Goal: Connect with others: Connect with others

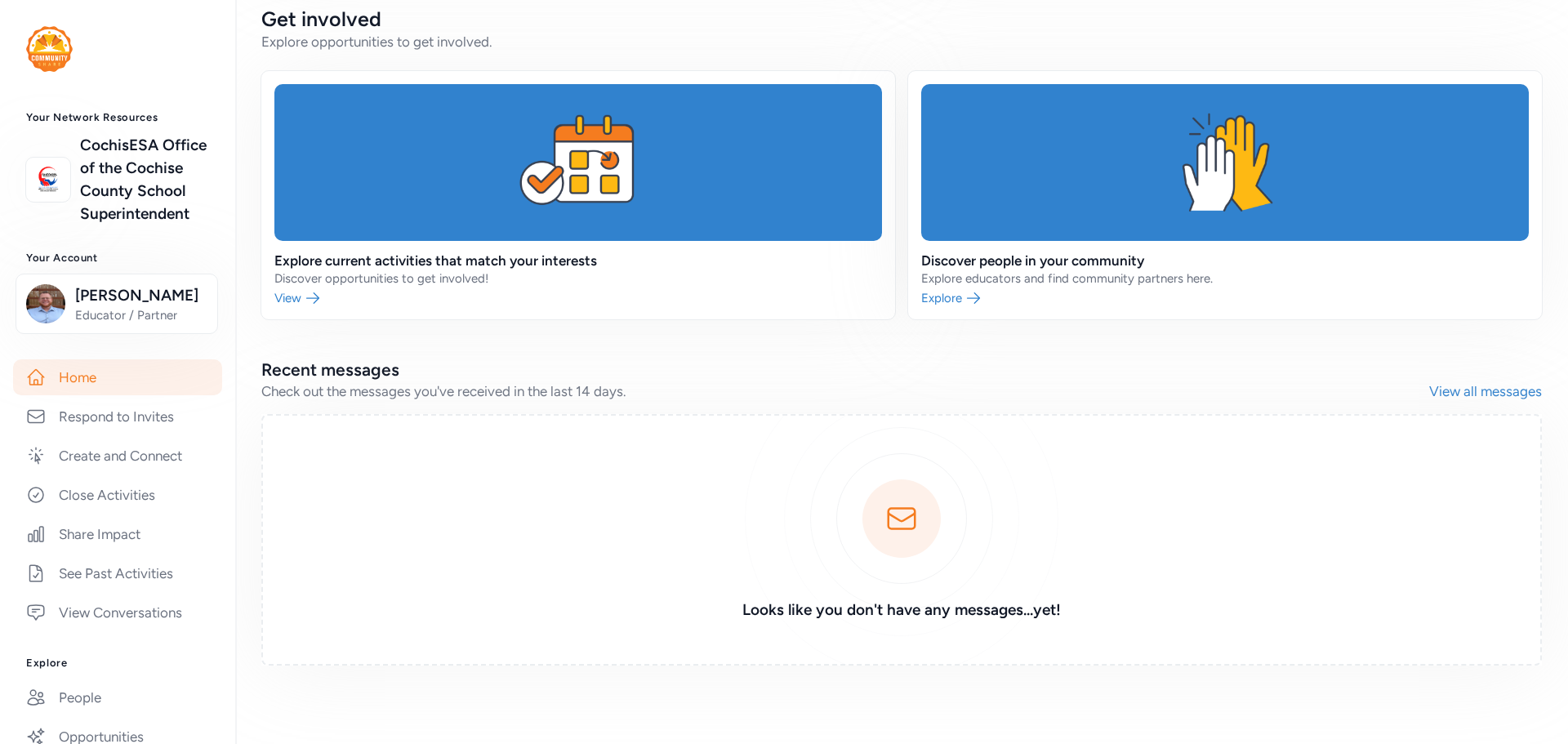
scroll to position [349, 0]
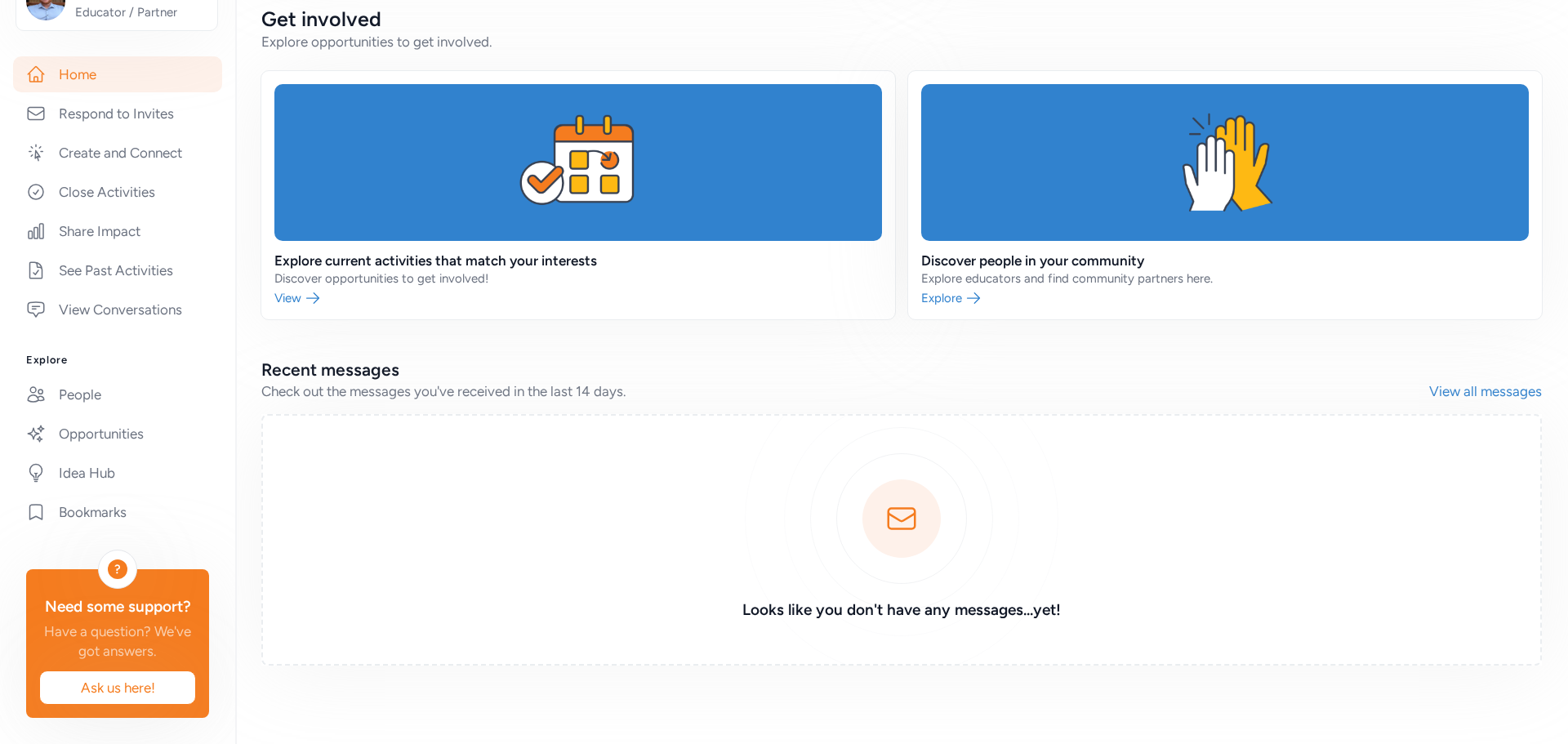
click at [119, 381] on link "People" at bounding box center [117, 394] width 209 height 36
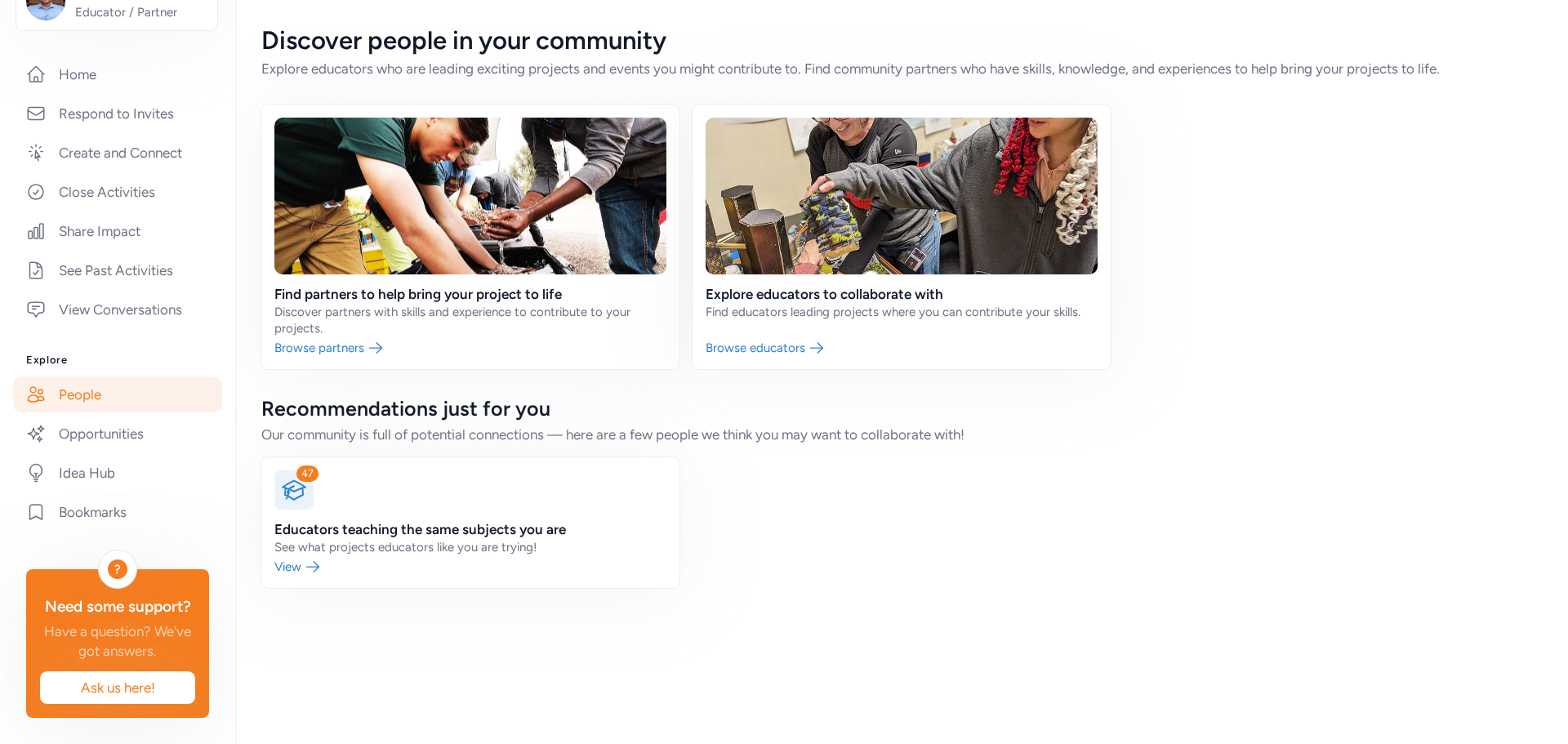
click at [451, 558] on link at bounding box center [470, 523] width 418 height 131
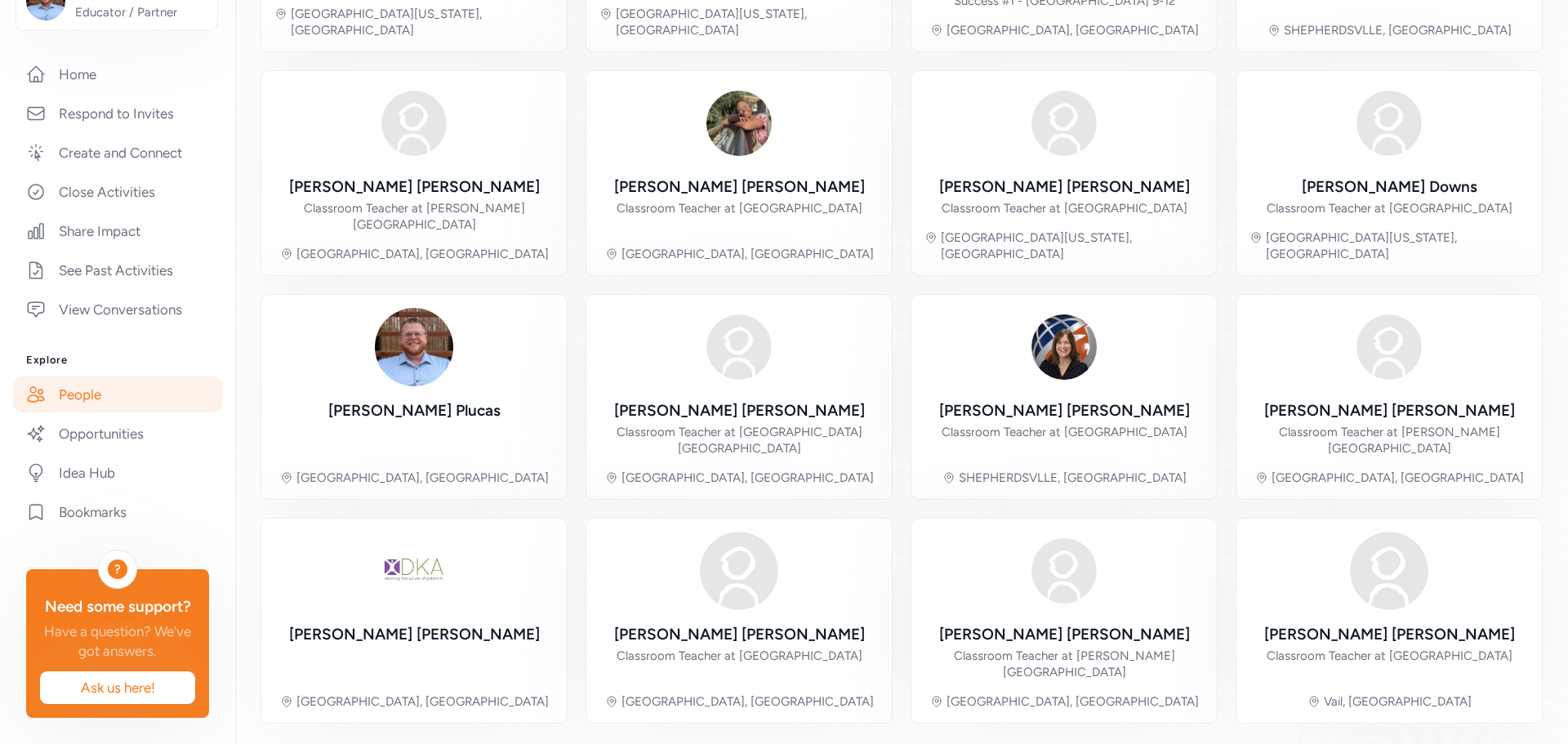
scroll to position [378, 0]
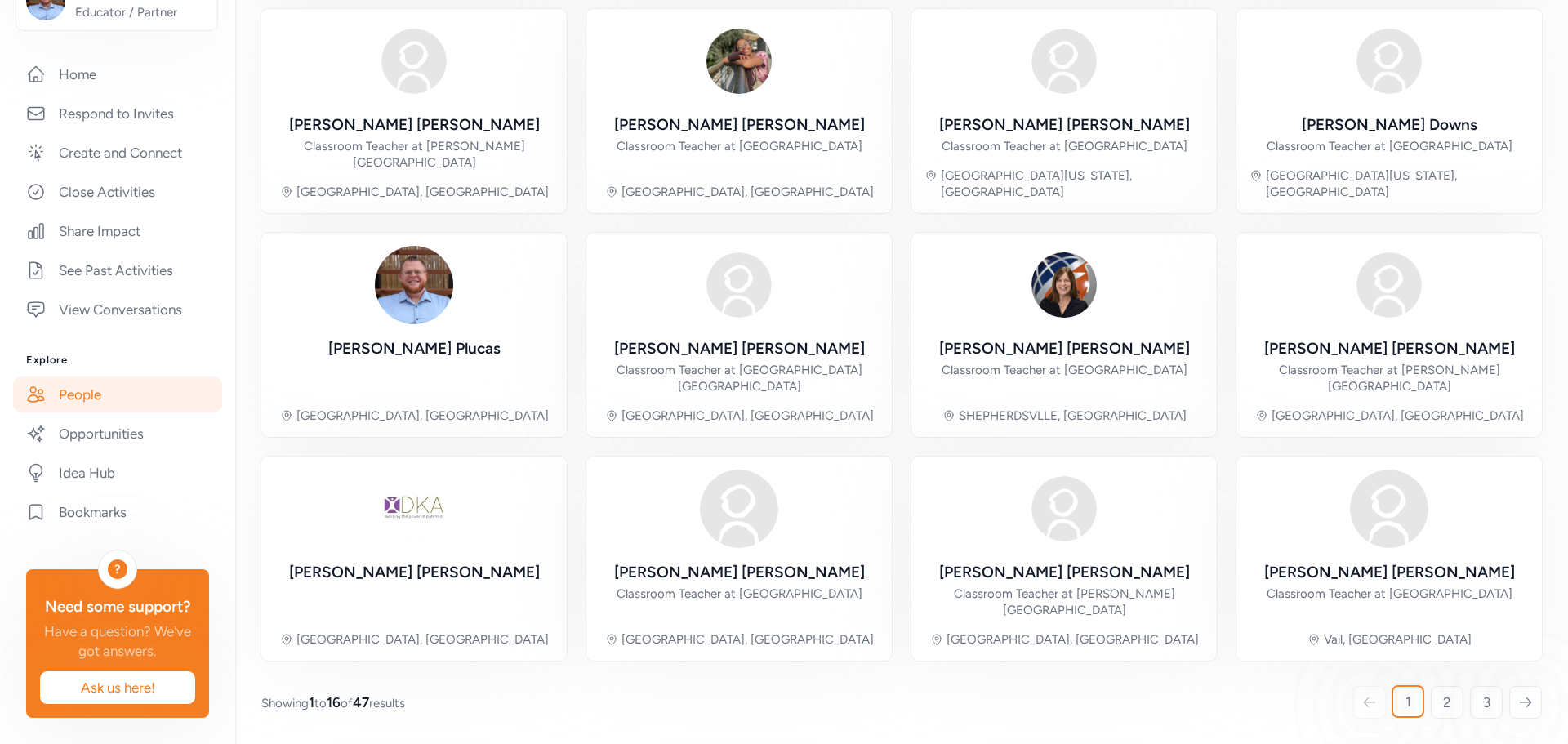
click at [436, 343] on div "Zachary Plucas" at bounding box center [414, 349] width 172 height 23
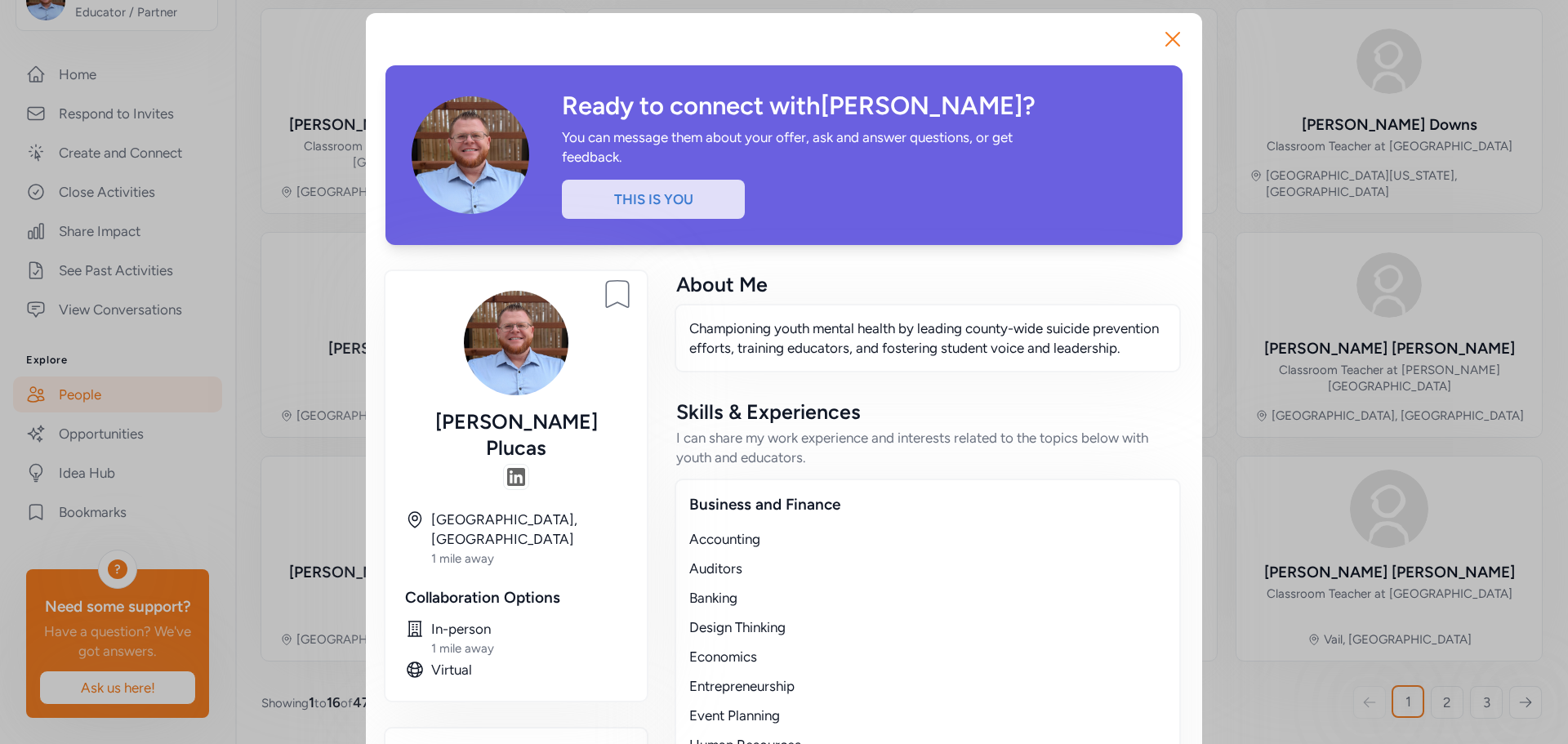
click at [1159, 40] on icon "button" at bounding box center [1172, 39] width 26 height 26
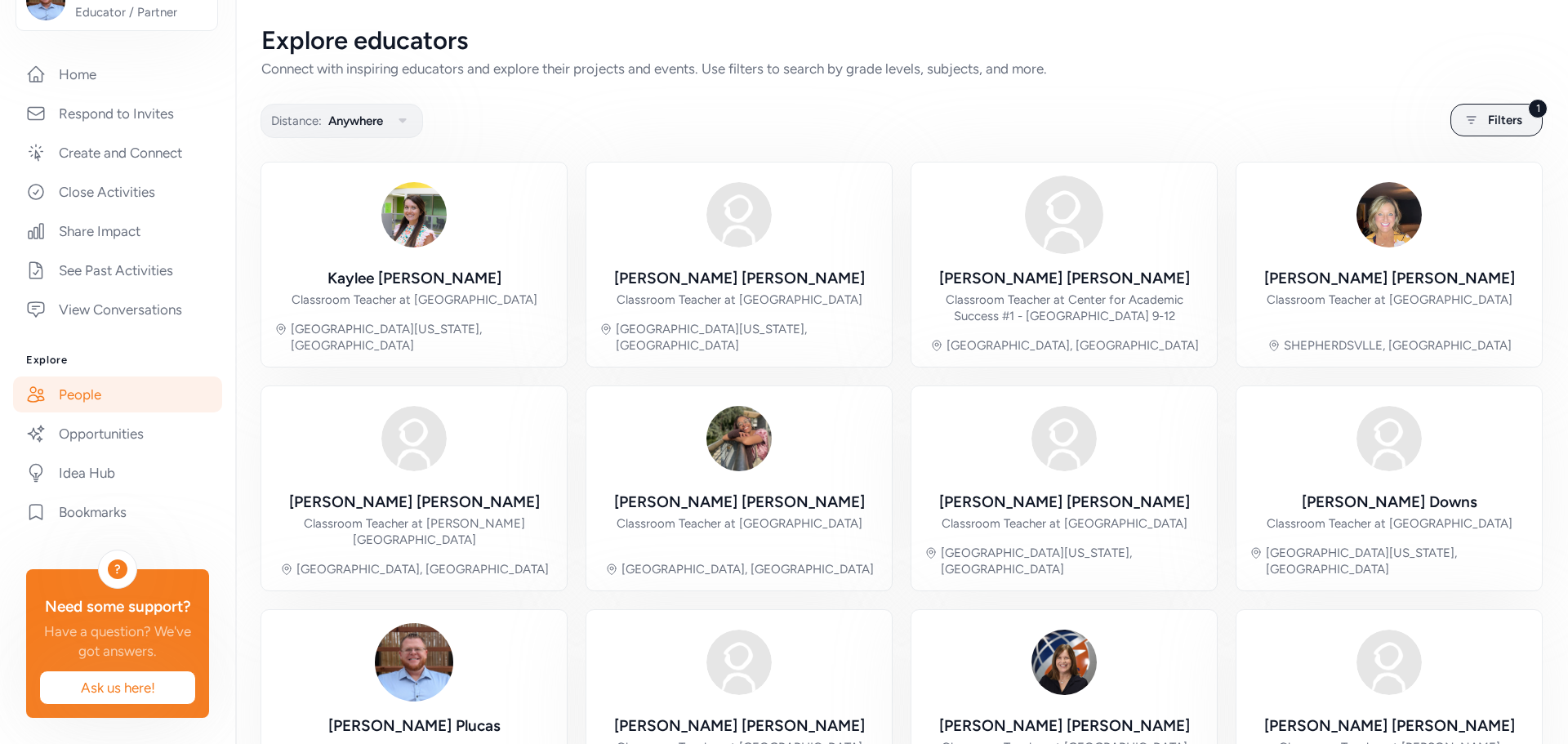
click at [383, 131] on button "Distance: Anywhere" at bounding box center [341, 120] width 162 height 34
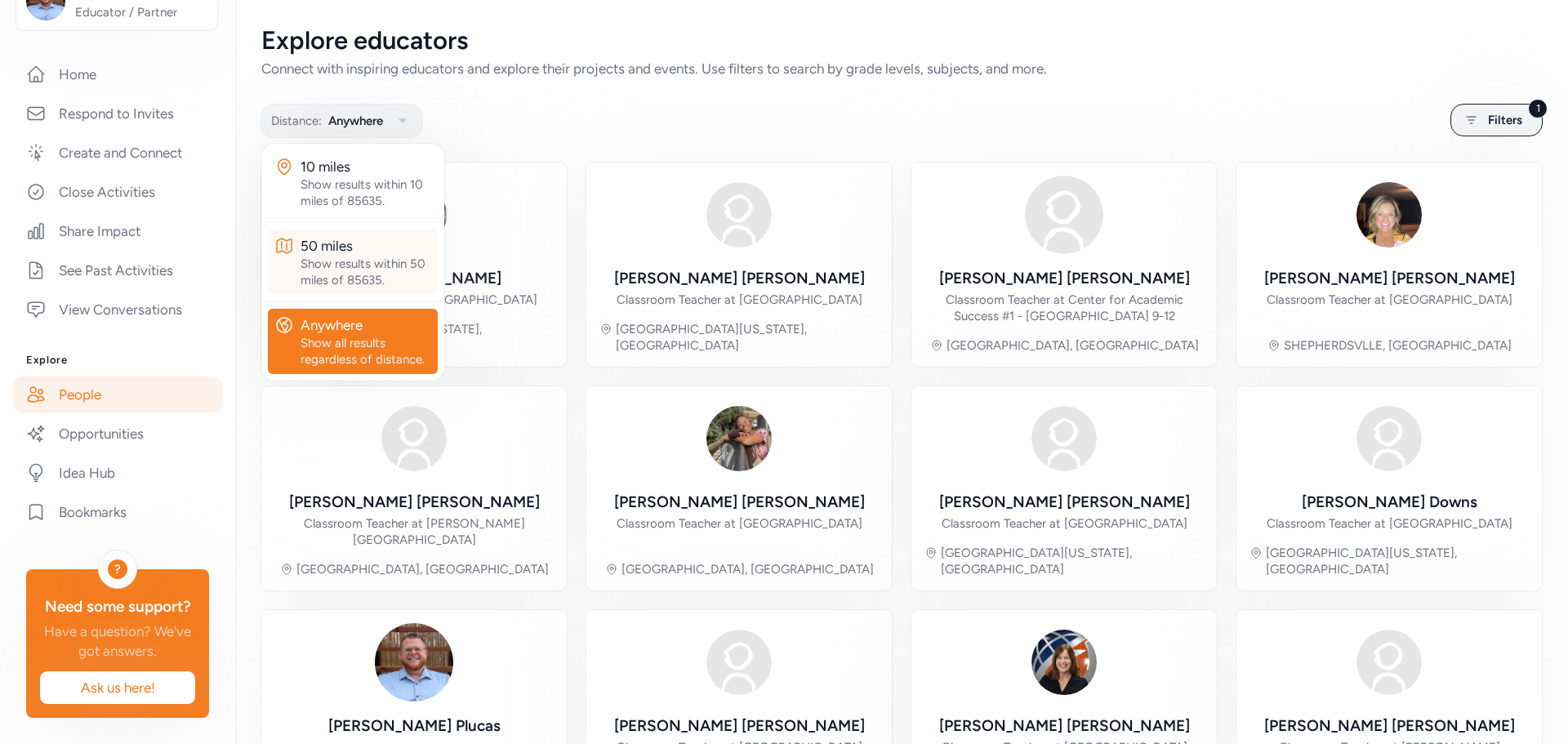
click at [366, 259] on div "Show results within 50 miles of 85635." at bounding box center [366, 272] width 131 height 33
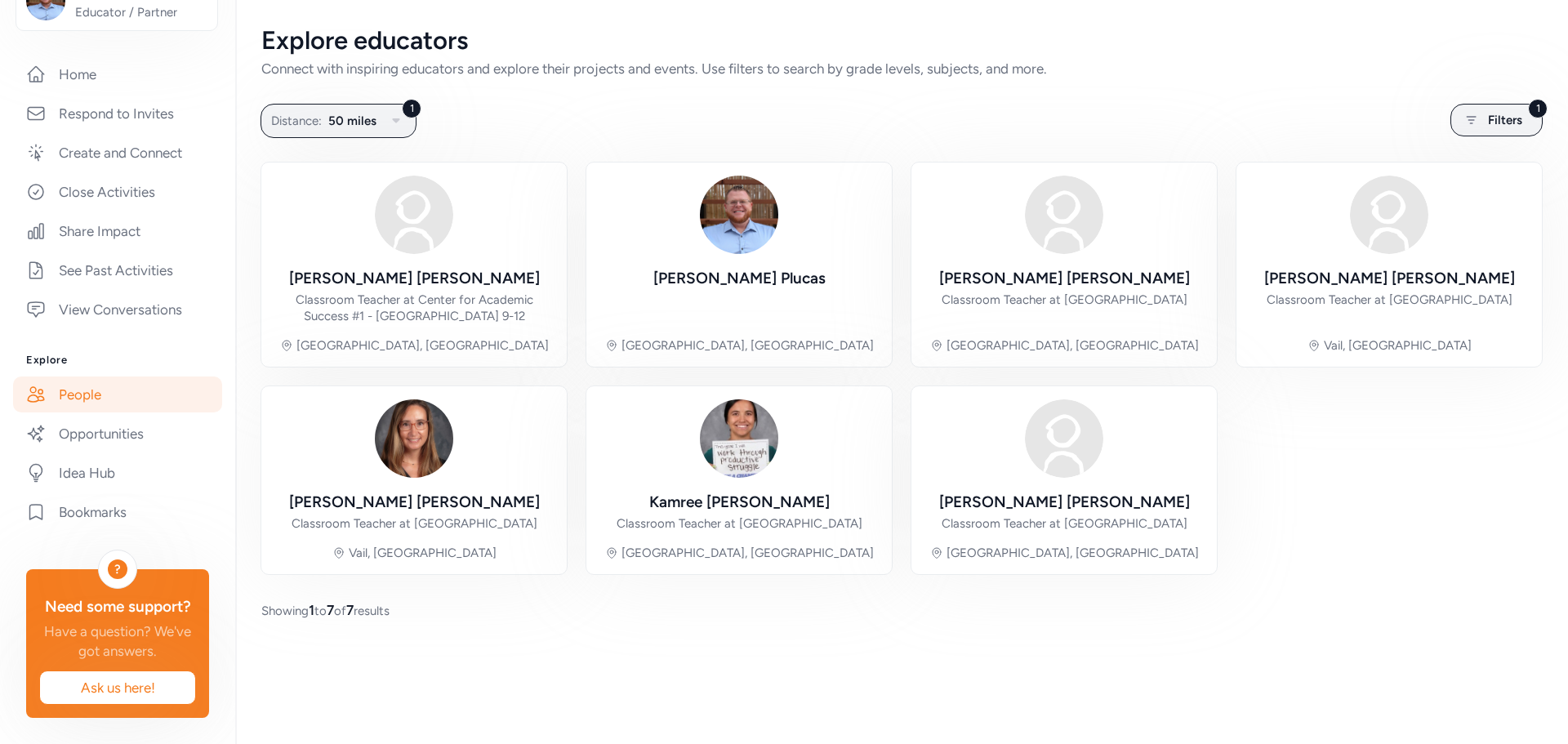
click at [103, 71] on div "Home Respond to Invites Create and Connect Close Activities Share Impact See Pa…" at bounding box center [117, 191] width 183 height 271
click at [106, 57] on link "Home" at bounding box center [117, 74] width 209 height 36
